Goal: Transaction & Acquisition: Purchase product/service

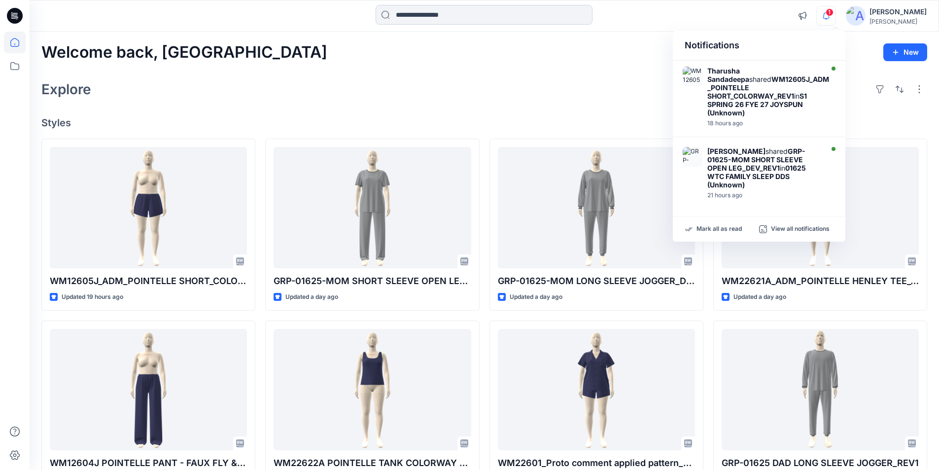
click at [427, 14] on input at bounding box center [484, 15] width 217 height 20
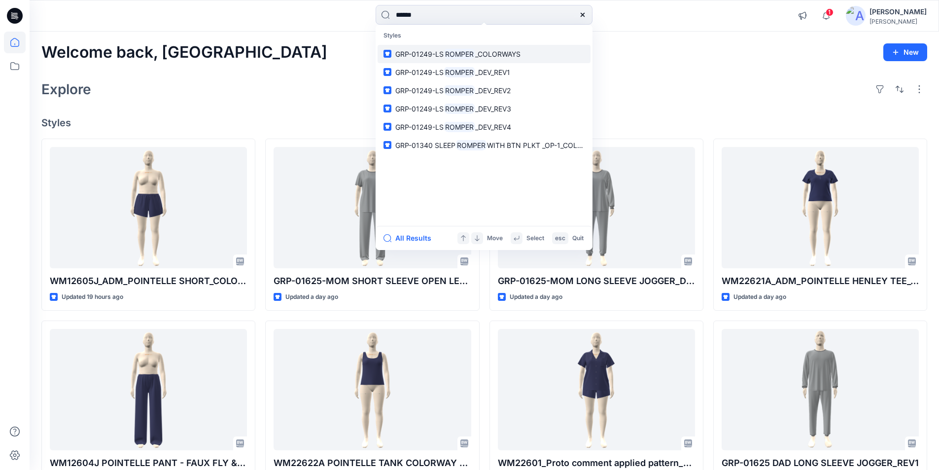
type input "******"
click at [450, 57] on mark "ROMPER" at bounding box center [460, 53] width 32 height 11
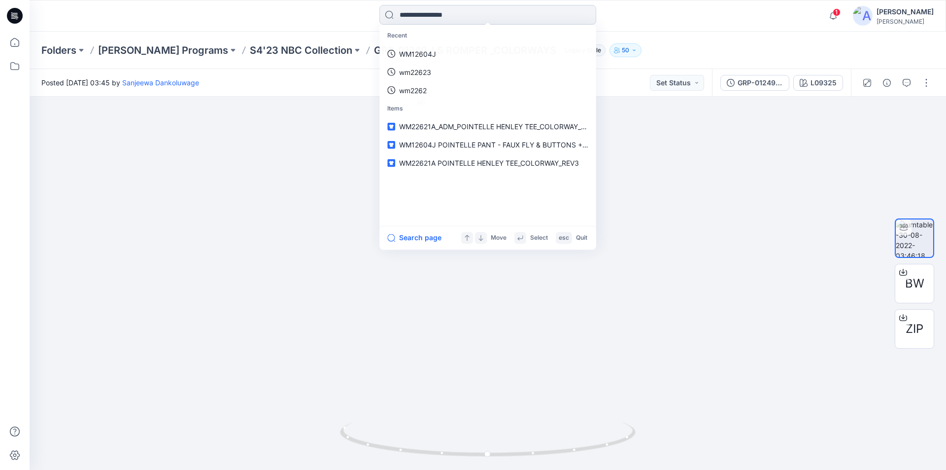
click at [420, 15] on input at bounding box center [487, 15] width 217 height 20
click at [407, 58] on p "ROMPER" at bounding box center [413, 54] width 29 height 10
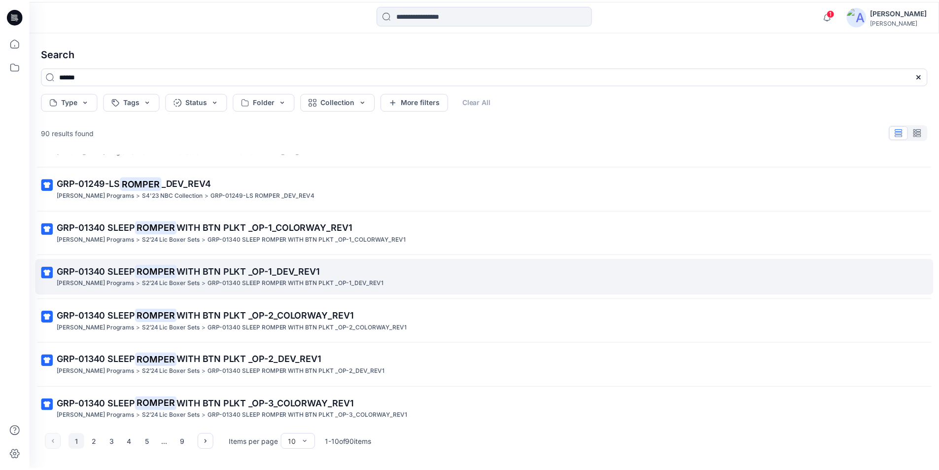
scroll to position [172, 0]
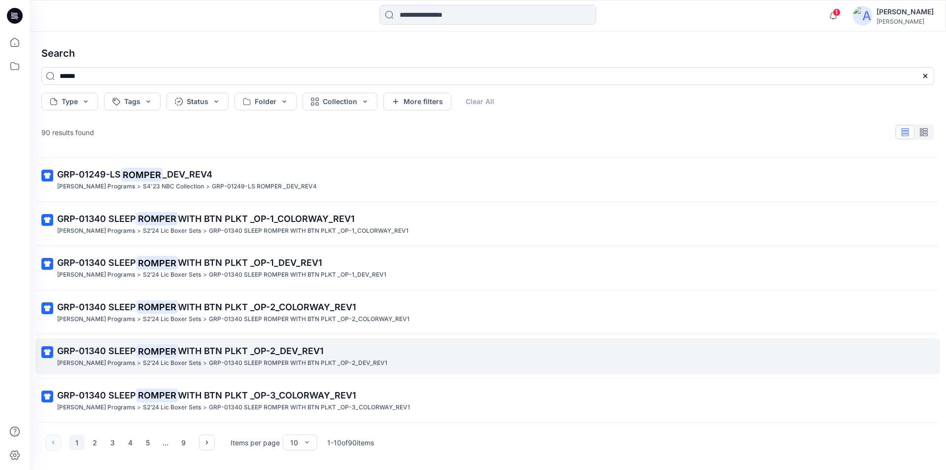
click at [145, 353] on mark "ROMPER" at bounding box center [157, 351] width 42 height 14
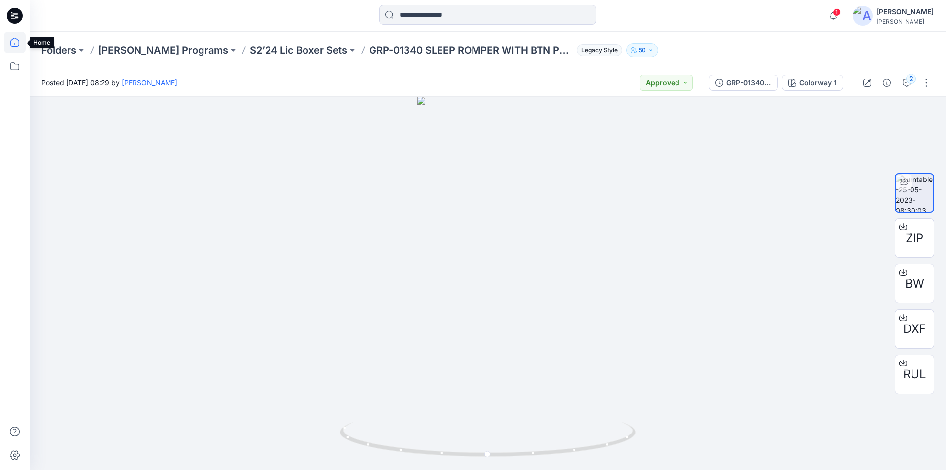
click at [19, 38] on icon at bounding box center [15, 43] width 22 height 22
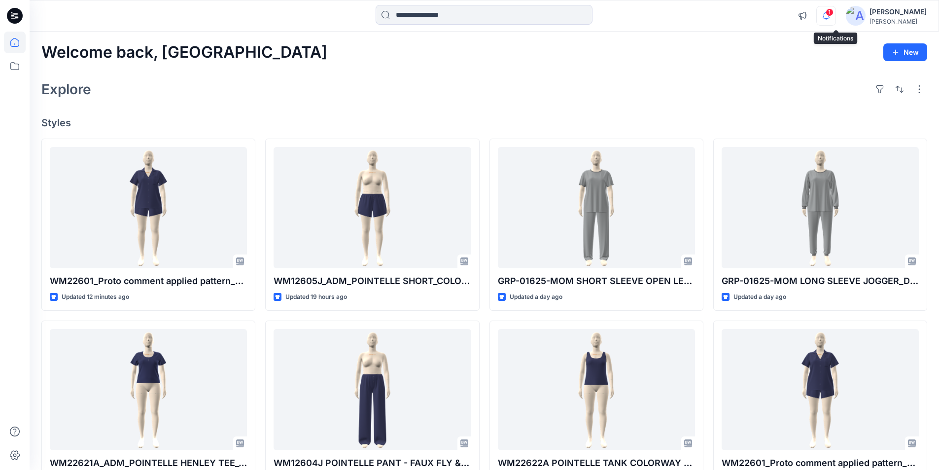
click at [835, 16] on icon "button" at bounding box center [826, 16] width 19 height 20
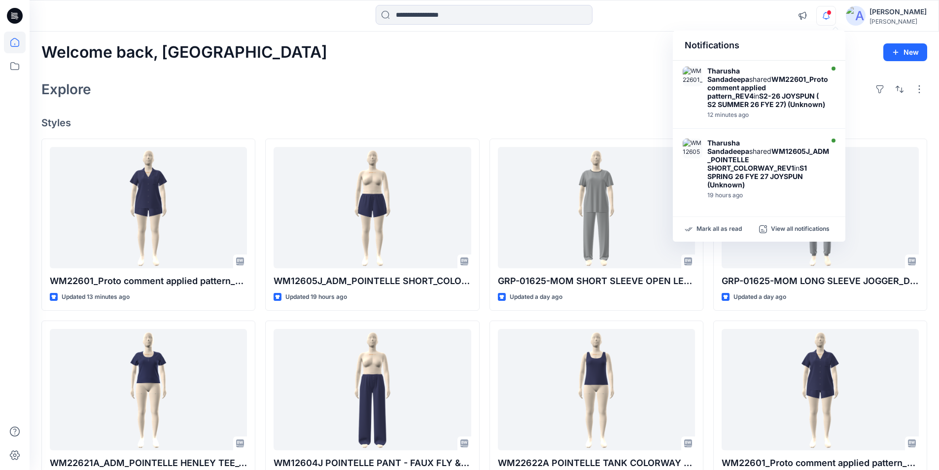
click at [593, 62] on div "Welcome back, Lakshani New Explore Styles WM22601_Proto comment applied pattern…" at bounding box center [484, 377] width 909 height 690
